Goal: Task Accomplishment & Management: Use online tool/utility

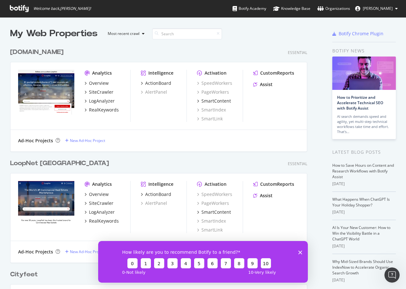
scroll to position [285, 397]
click at [102, 105] on div "Overview SiteCrawler LogAnalyzer RealKeywords" at bounding box center [108, 96] width 46 height 33
click at [101, 103] on div "LogAnalyzer" at bounding box center [102, 101] width 26 height 6
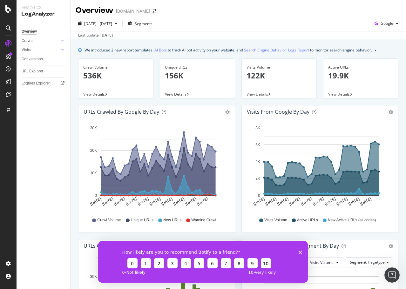
click at [300, 252] on polygon "Close survey" at bounding box center [301, 253] width 4 height 4
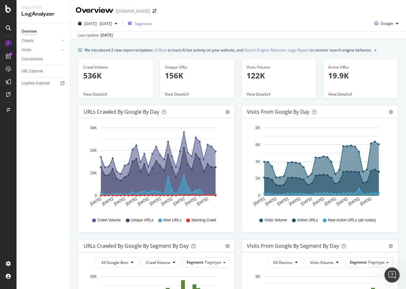
click at [153, 25] on span "Segments" at bounding box center [144, 23] width 18 height 5
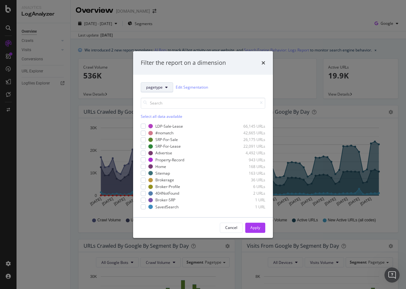
click at [166, 88] on icon "modal" at bounding box center [166, 88] width 3 height 4
click at [161, 111] on span "pagetype" at bounding box center [160, 110] width 29 height 6
click at [143, 140] on div "modal" at bounding box center [143, 139] width 5 height 5
click at [143, 139] on icon "modal" at bounding box center [143, 139] width 3 height 3
click at [196, 88] on link "Edit Segmentation" at bounding box center [192, 87] width 32 height 7
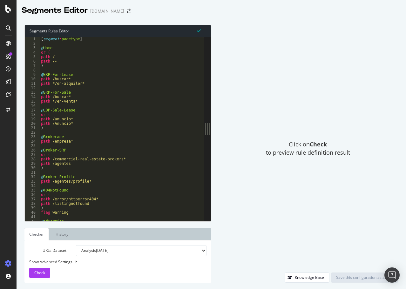
drag, startPoint x: 134, startPoint y: 125, endPoint x: 221, endPoint y: 129, distance: 86.9
click at [221, 129] on div "Segments Rules Editor 1 2 3 4 5 6 7 8 9 10 11 12 13 14 15 16 17 18 19 20 21 22 …" at bounding box center [212, 153] width 390 height 271
click at [9, 9] on icon at bounding box center [8, 9] width 6 height 8
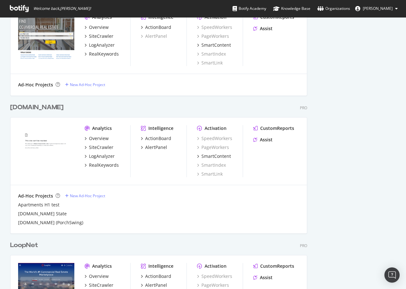
scroll to position [413, 0]
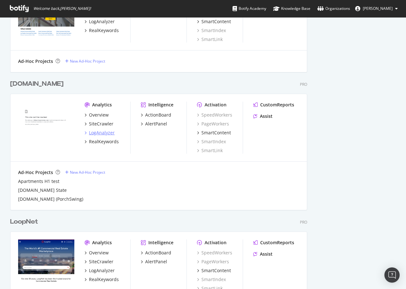
click at [103, 134] on div "LogAnalyzer" at bounding box center [102, 133] width 26 height 6
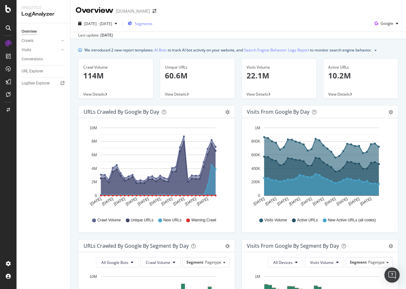
click at [153, 25] on span "Segments" at bounding box center [144, 23] width 18 height 5
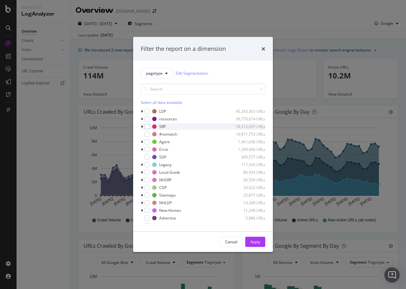
click at [142, 126] on icon "modal" at bounding box center [142, 127] width 2 height 4
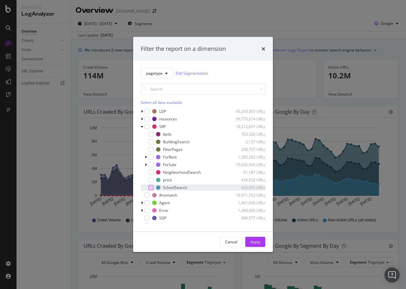
click at [149, 188] on div "modal" at bounding box center [151, 187] width 5 height 5
click at [258, 243] on div "Apply" at bounding box center [256, 241] width 10 height 5
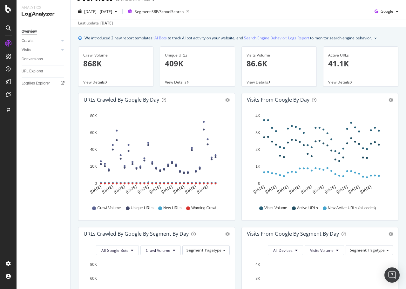
scroll to position [159, 0]
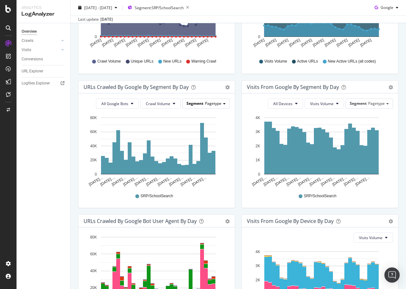
click at [199, 103] on span "Segment" at bounding box center [195, 103] width 17 height 5
